Goal: Information Seeking & Learning: Learn about a topic

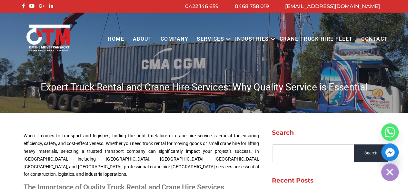
click at [267, 87] on h1 "Expert Truck Rental and Crane Hire Services: Why Quality Service is Essential" at bounding box center [204, 87] width 368 height 13
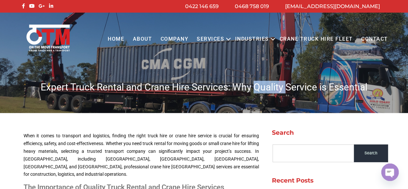
click at [267, 87] on h1 "Expert Truck Rental and Crane Hire Services: Why Quality Service is Essential" at bounding box center [204, 87] width 368 height 13
click at [267, 83] on h1 "Expert Truck Rental and Crane Hire Services: Why Quality Service is Essential" at bounding box center [204, 87] width 368 height 13
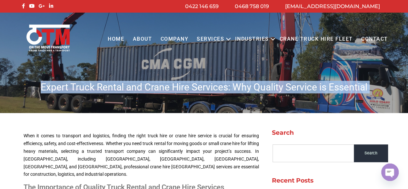
click at [267, 83] on h1 "Expert Truck Rental and Crane Hire Services: Why Quality Service is Essential" at bounding box center [204, 87] width 368 height 13
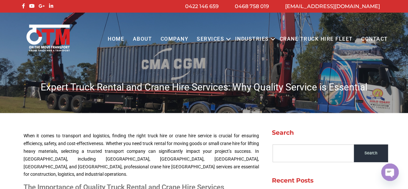
click at [151, 155] on p "When it comes to transport and logistics, finding the right truck hire or crane…" at bounding box center [141, 155] width 235 height 46
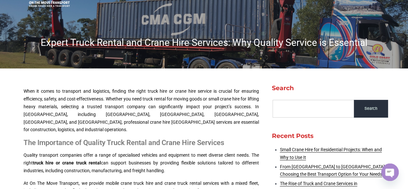
scroll to position [64, 0]
